Goal: Go to known website: Access a specific website the user already knows

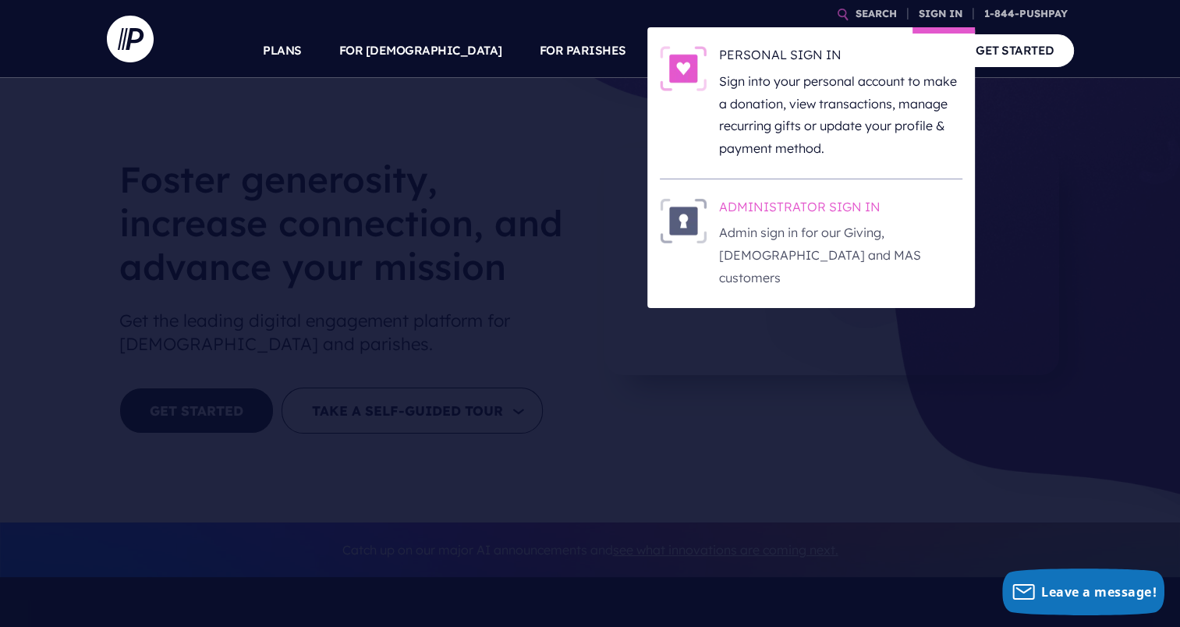
click at [762, 209] on h6 "ADMINISTRATOR SIGN IN" at bounding box center [840, 209] width 243 height 23
click at [780, 211] on h6 "ADMINISTRATOR SIGN IN" at bounding box center [840, 209] width 243 height 23
click at [783, 198] on h6 "ADMINISTRATOR SIGN IN" at bounding box center [840, 209] width 243 height 23
